Goal: Navigation & Orientation: Find specific page/section

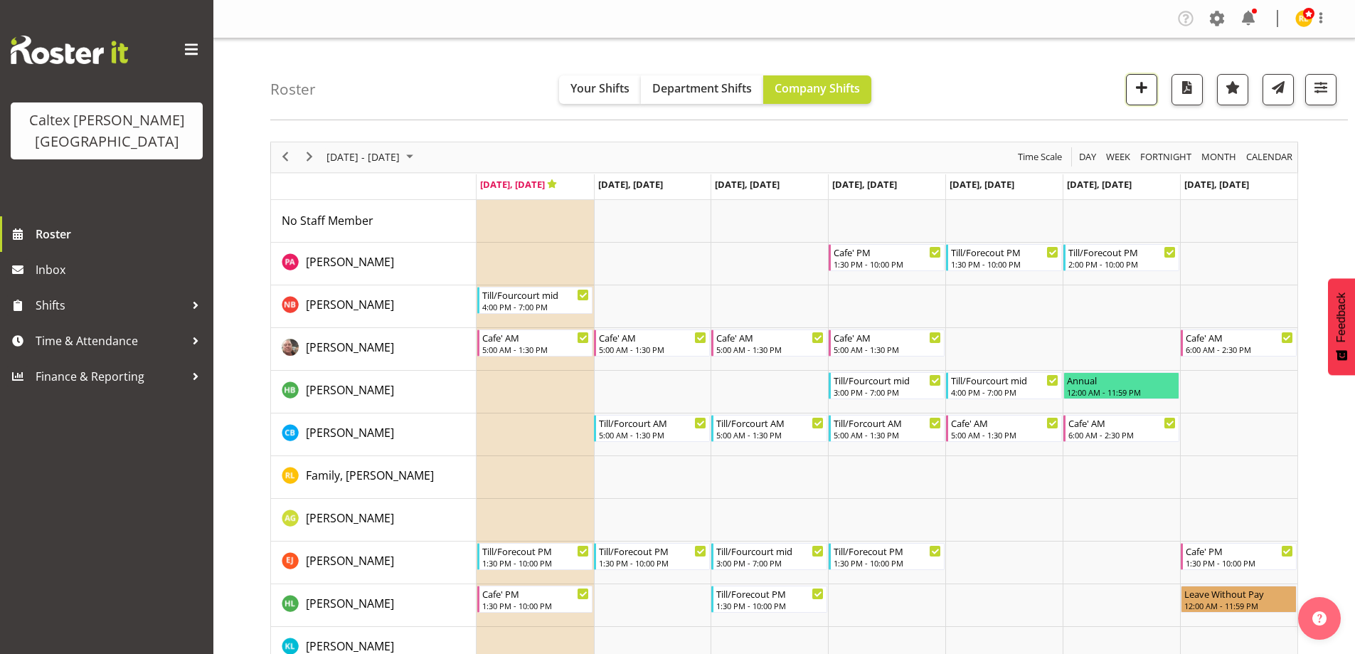
click at [1143, 86] on span "button" at bounding box center [1142, 87] width 18 height 18
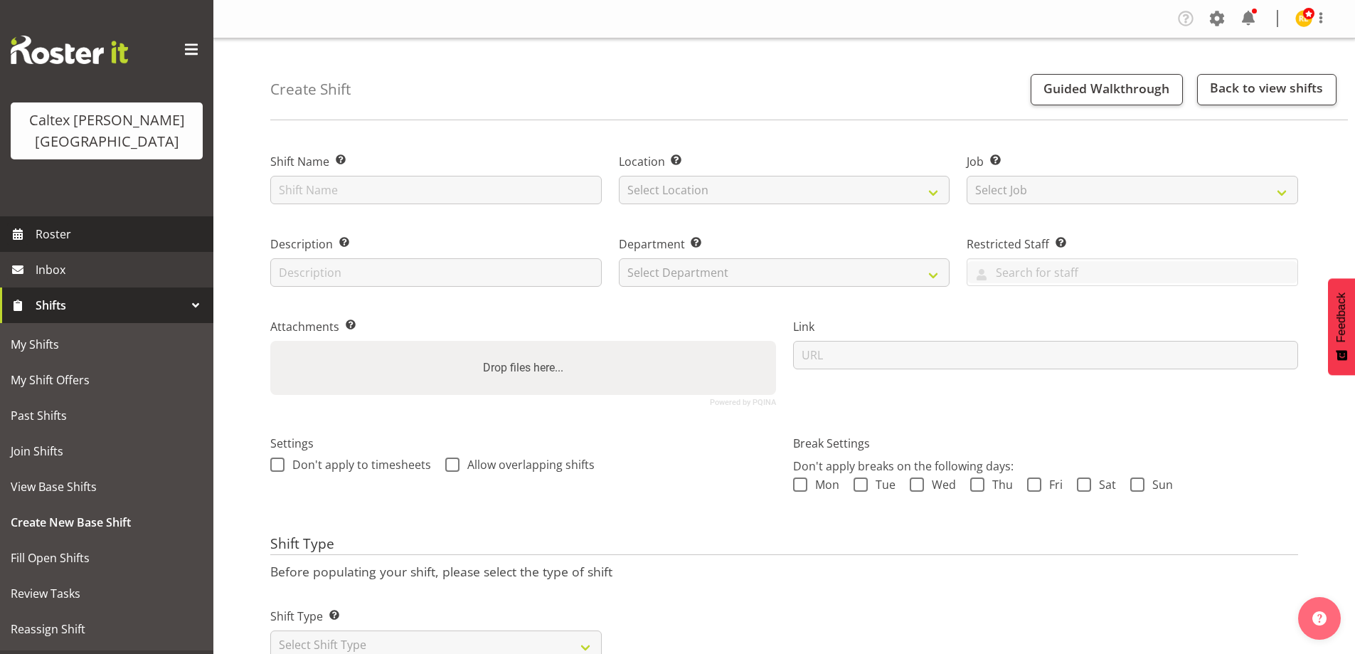
click at [49, 223] on span "Roster" at bounding box center [121, 233] width 171 height 21
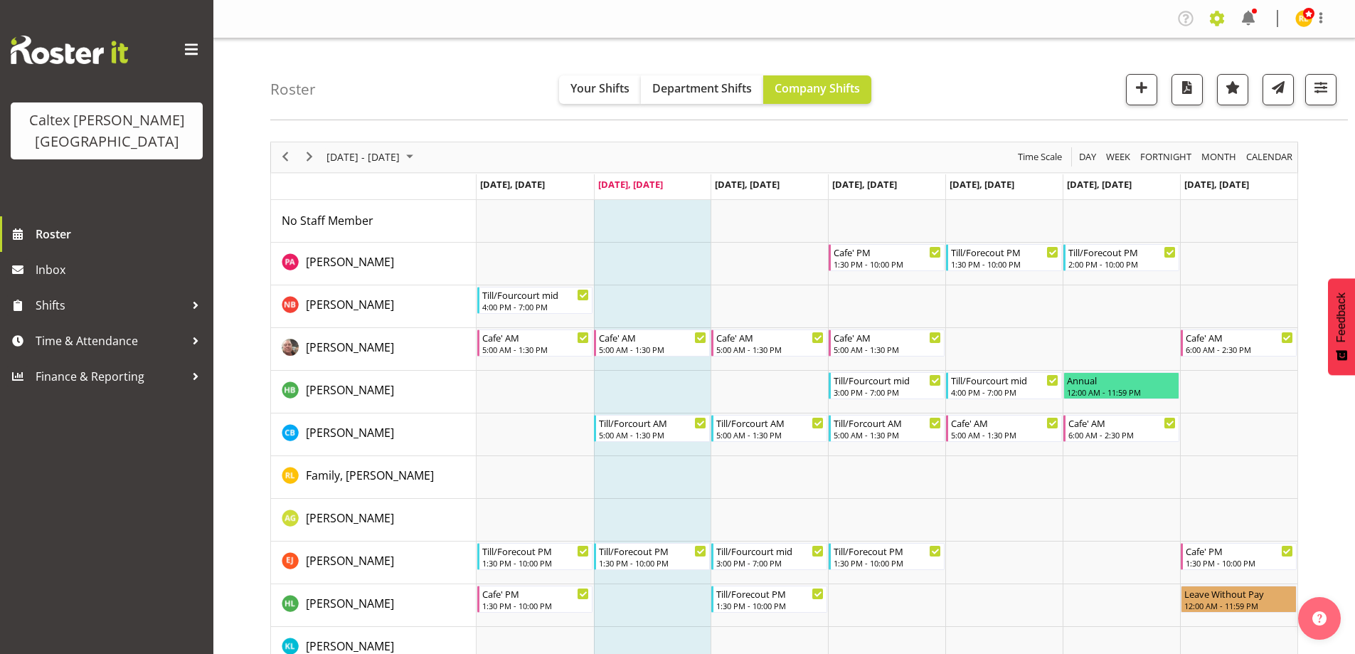
click at [1216, 16] on span at bounding box center [1217, 18] width 23 height 23
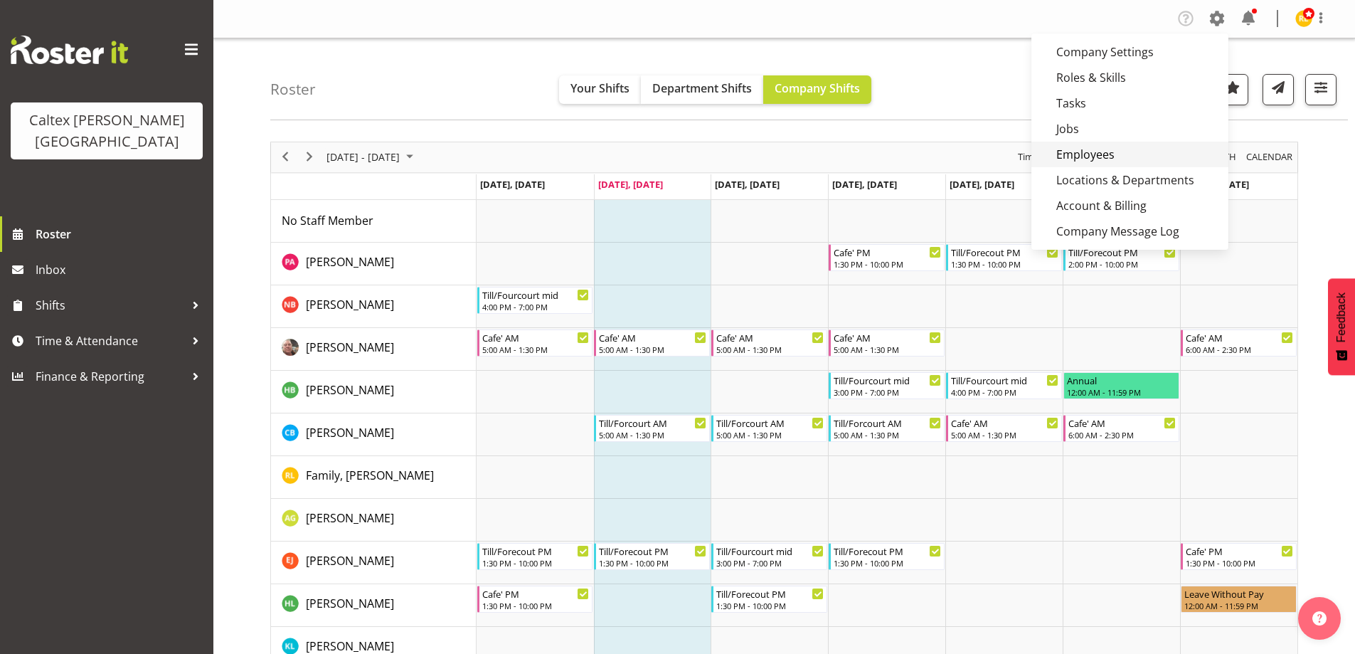
click at [1098, 152] on link "Employees" at bounding box center [1129, 155] width 197 height 26
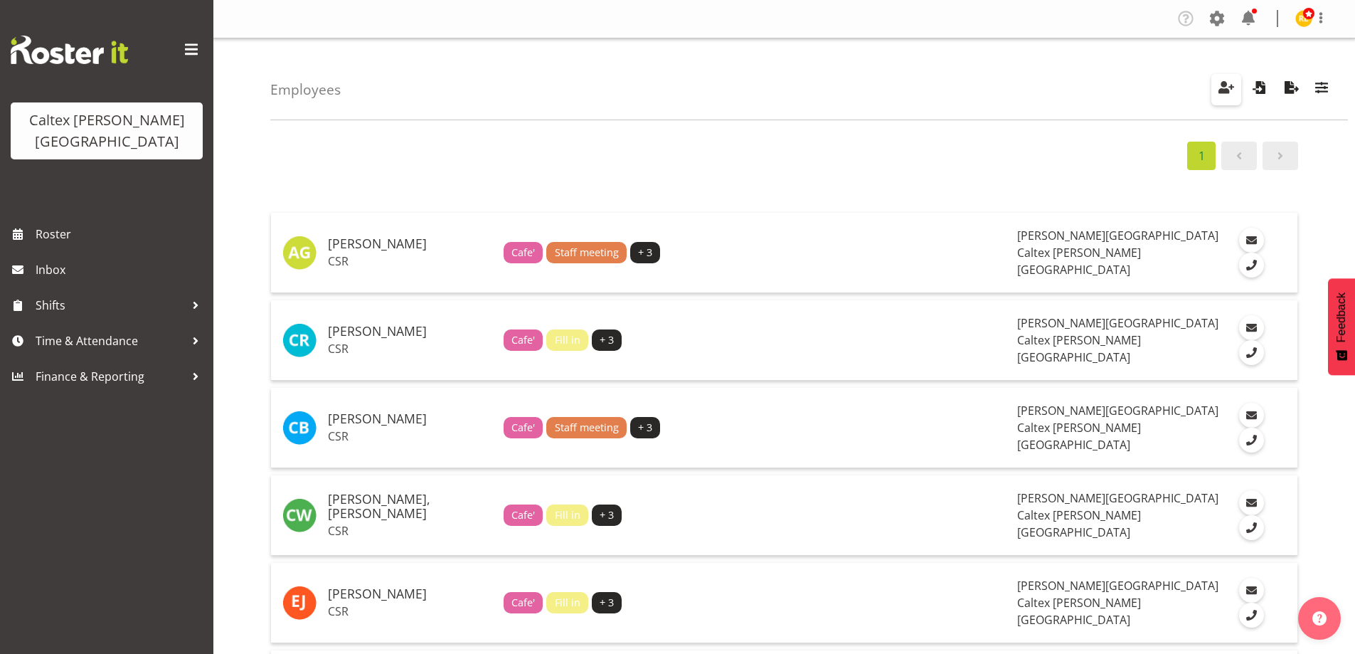
click at [1229, 84] on span "button" at bounding box center [1226, 87] width 18 height 18
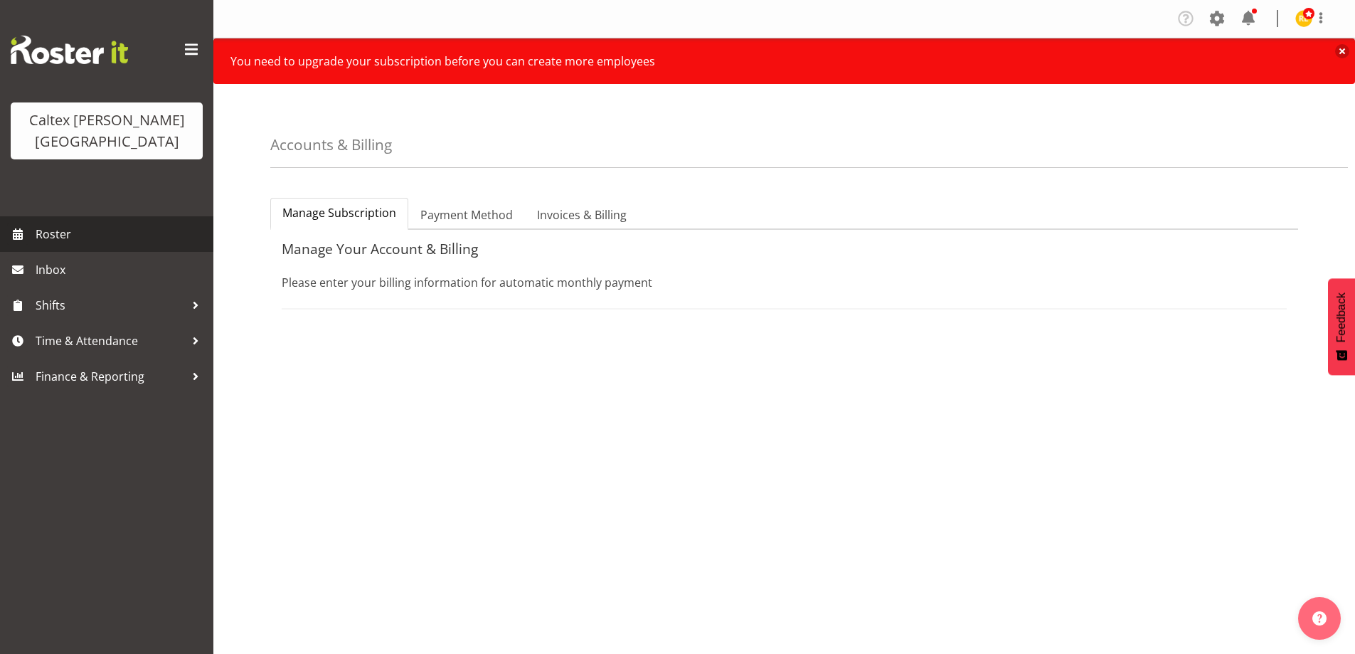
click at [42, 223] on span "Roster" at bounding box center [121, 233] width 171 height 21
